Goal: Check status

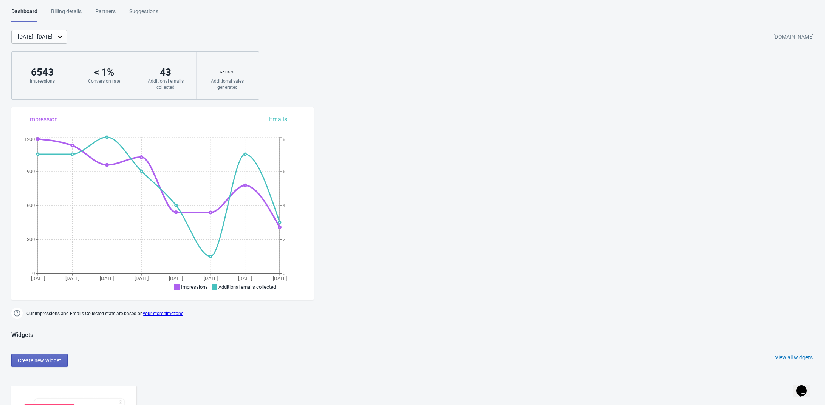
click at [48, 37] on div "[DATE] - [DATE]" at bounding box center [35, 37] width 35 height 8
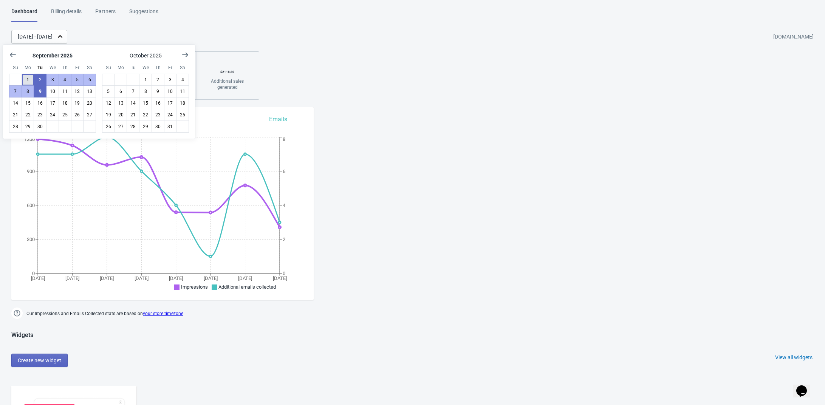
click at [28, 78] on button "1" at bounding box center [28, 80] width 13 height 12
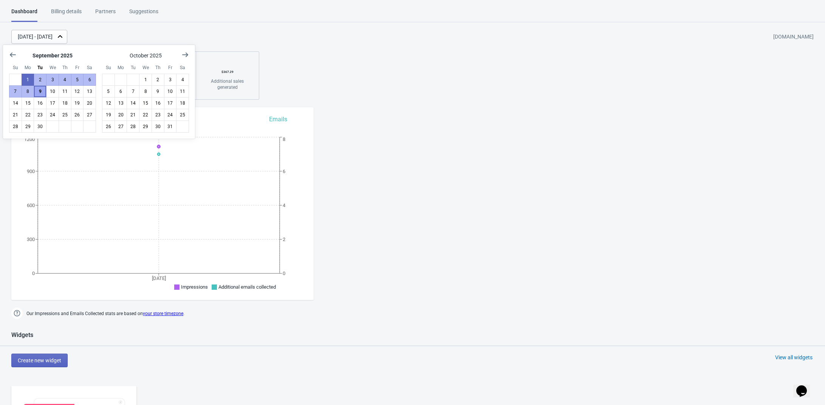
click at [39, 89] on button "9" at bounding box center [40, 91] width 13 height 12
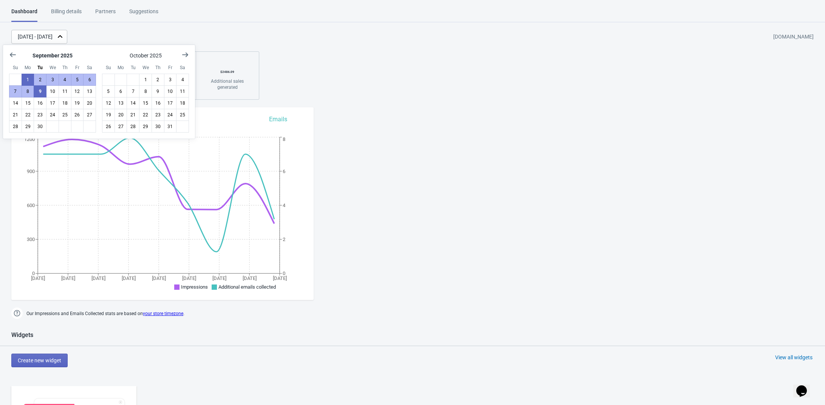
click at [337, 59] on div "[DATE] - [DATE] [DOMAIN_NAME] 7660 Impressions < 1 % Conversion rate 50 Additio…" at bounding box center [412, 65] width 825 height 70
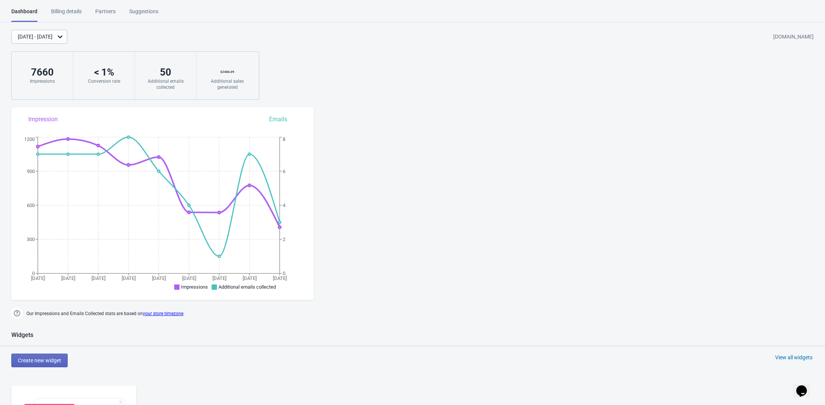
click at [53, 37] on div "[DATE] - [DATE]" at bounding box center [35, 37] width 35 height 8
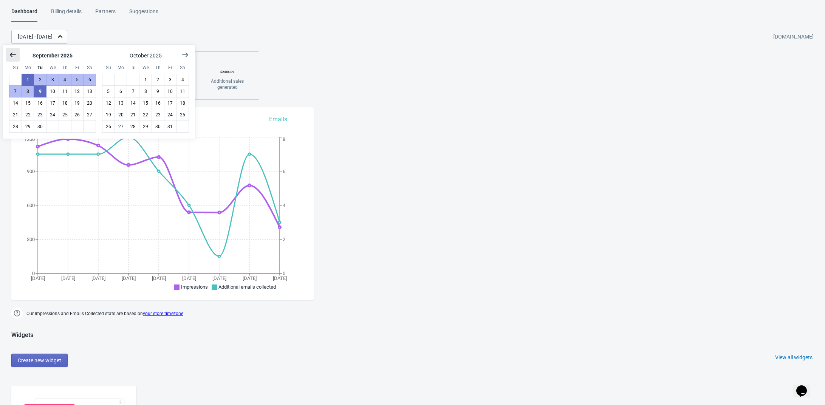
click at [14, 52] on icon "Show previous month, August 2025" at bounding box center [13, 55] width 8 height 8
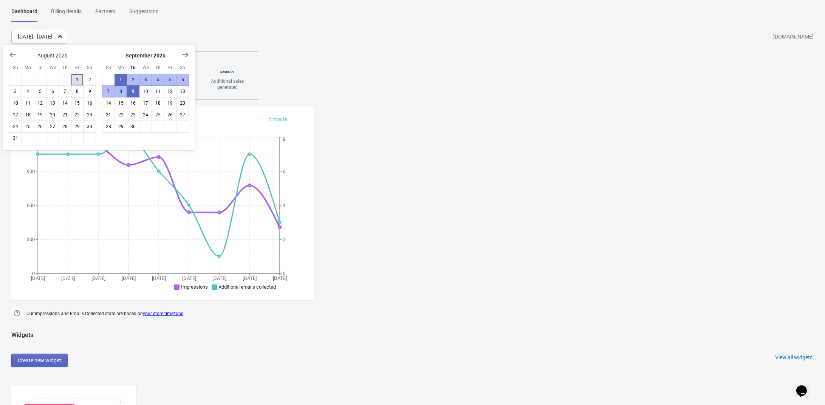
click at [78, 79] on button "1" at bounding box center [77, 80] width 13 height 12
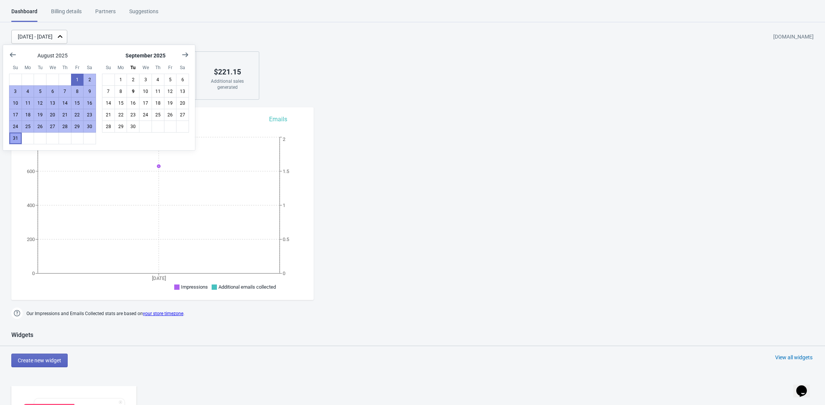
click at [14, 135] on button "31" at bounding box center [15, 138] width 13 height 12
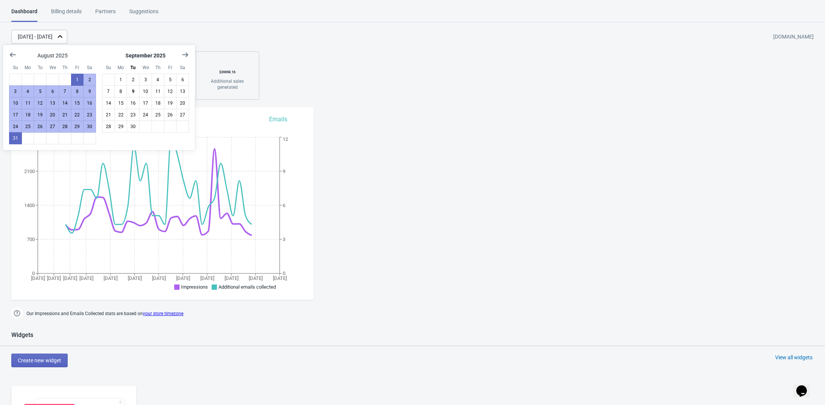
click at [405, 81] on div "[DATE] - [DATE] [DOMAIN_NAME] 23989 Impressions < 1 % Conversion rate 163 Addit…" at bounding box center [412, 65] width 825 height 70
